Goal: Go to known website: Access a specific website the user already knows

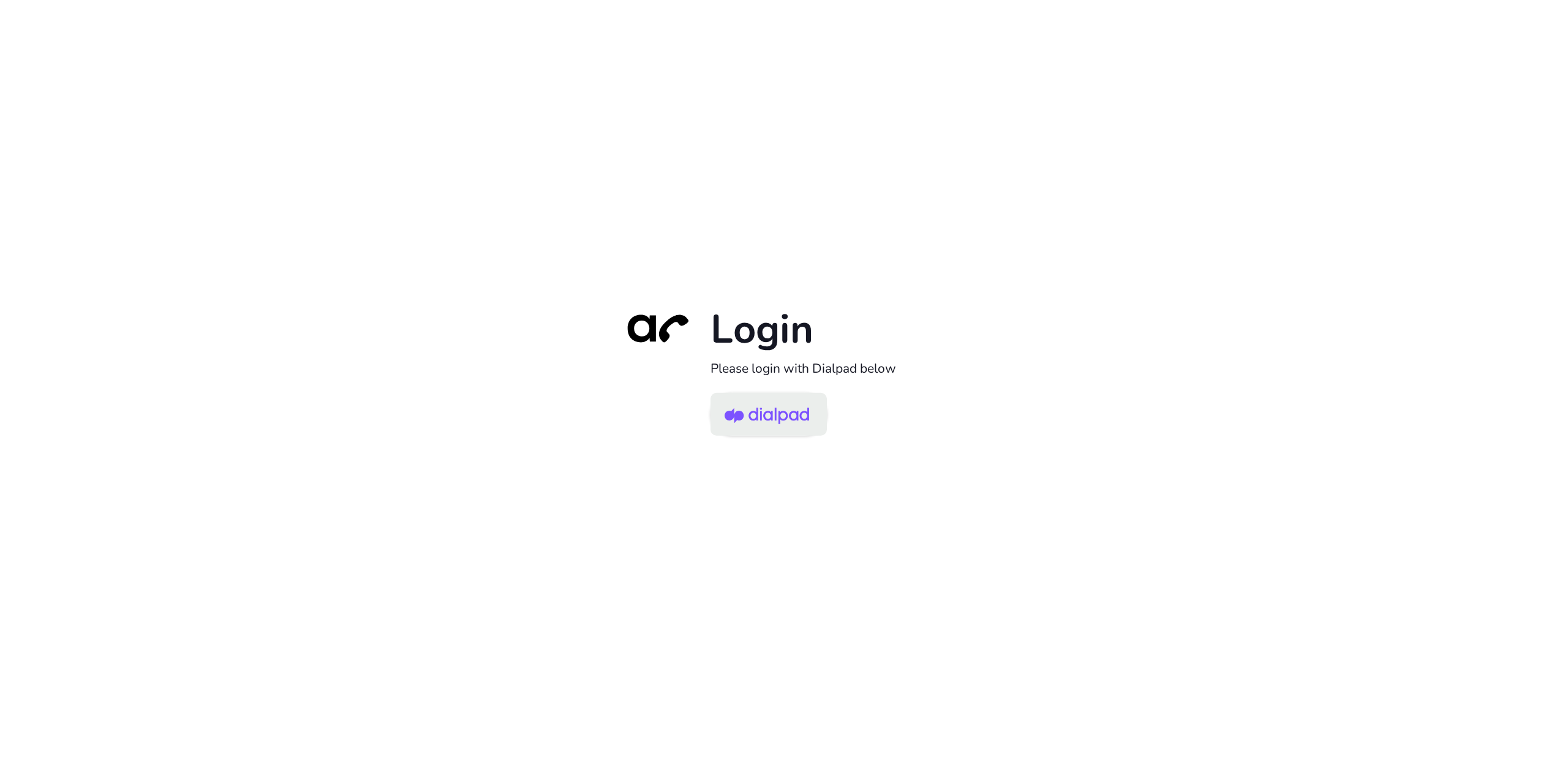
click at [729, 405] on img at bounding box center [767, 415] width 85 height 40
click at [746, 418] on img at bounding box center [767, 415] width 85 height 40
